Goal: Task Accomplishment & Management: Manage account settings

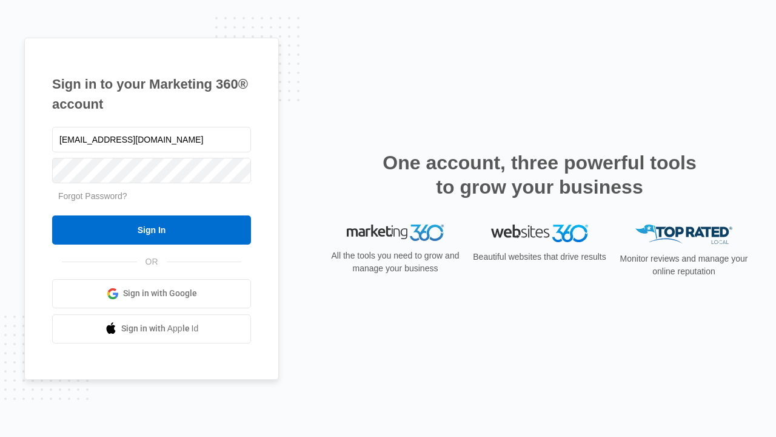
type input "dankie614@gmail.com"
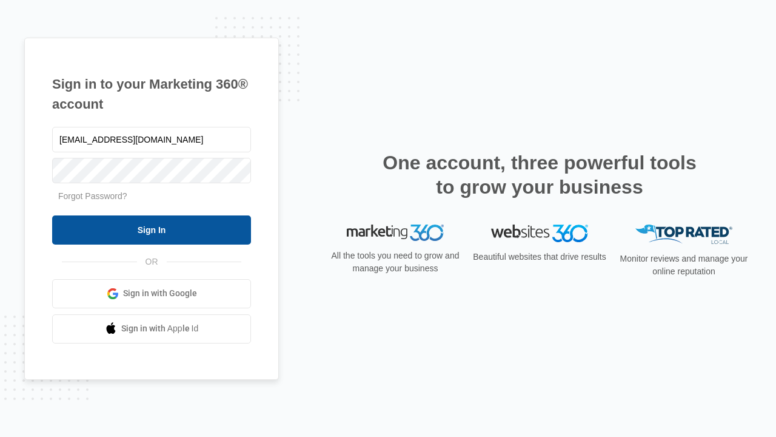
click at [152, 229] on input "Sign In" at bounding box center [151, 229] width 199 height 29
